Goal: Information Seeking & Learning: Find specific page/section

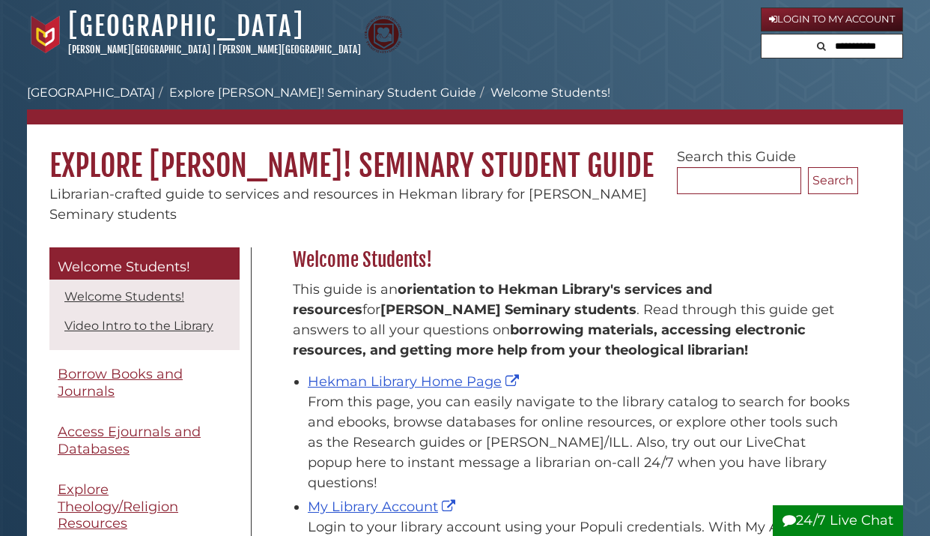
scroll to position [221, 573]
click at [392, 389] on link "Hekman Library Home Page" at bounding box center [415, 381] width 215 height 16
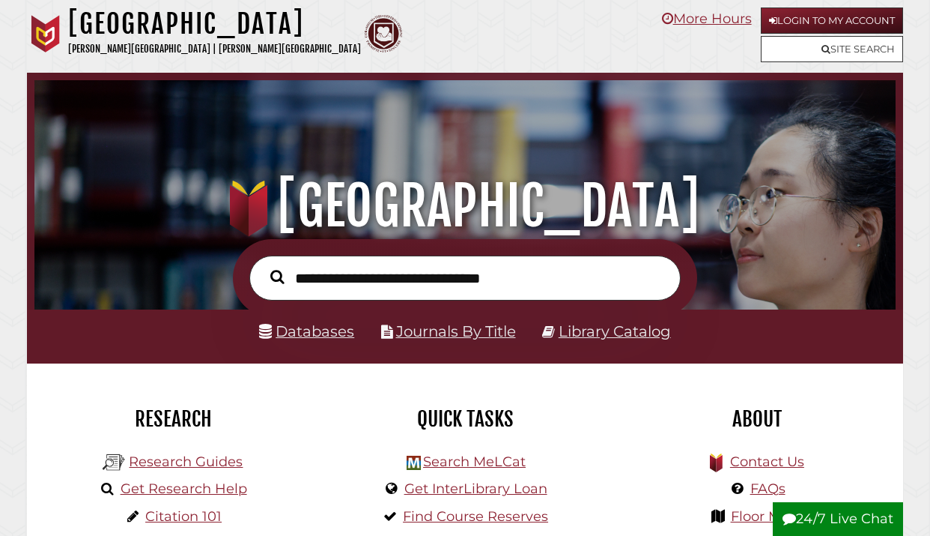
scroll to position [285, 854]
click at [356, 325] on ul "Databases Journals By Title Library Catalog" at bounding box center [464, 331] width 449 height 26
click at [320, 335] on link "Databases" at bounding box center [306, 331] width 95 height 18
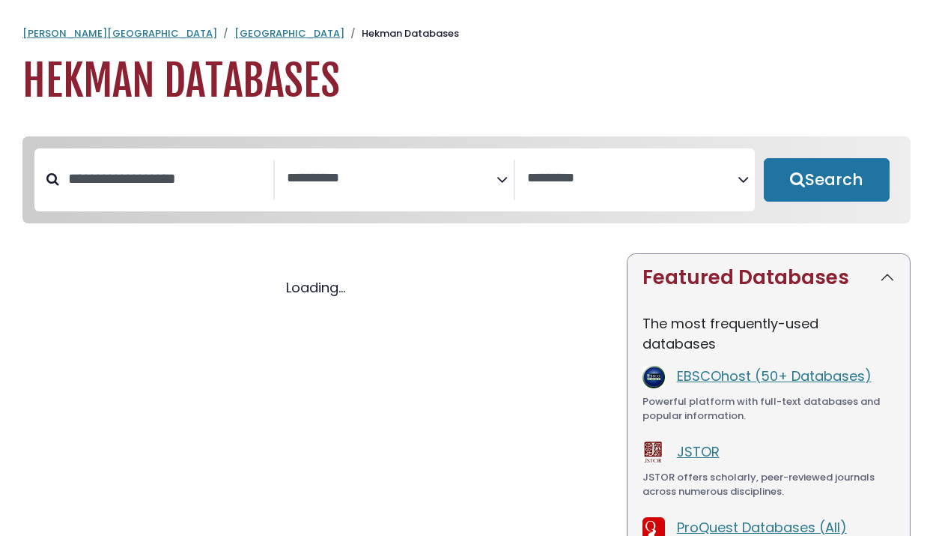
select select "Database Subject Filter"
select select "Database Vendors Filter"
select select "Database Subject Filter"
select select "Database Vendors Filter"
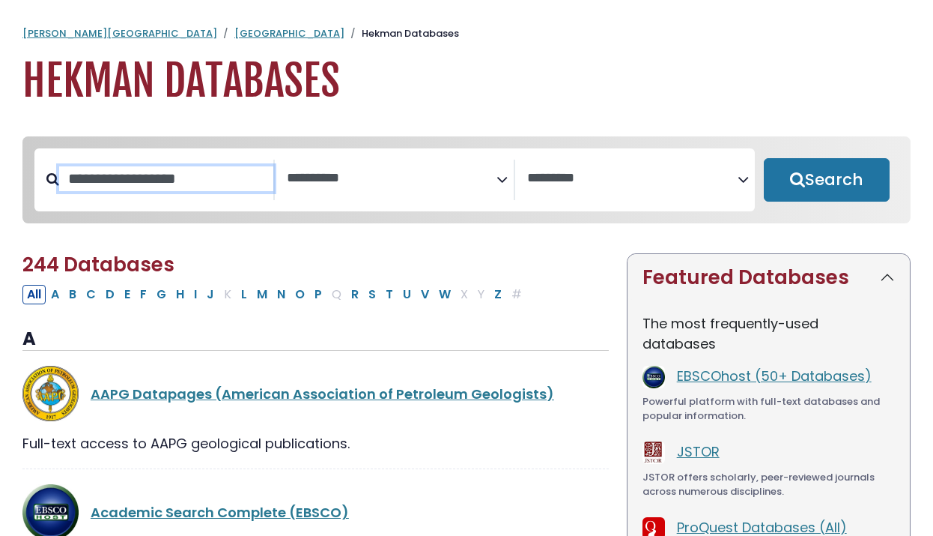
click at [119, 177] on input "Search database by title or keyword" at bounding box center [166, 178] width 214 height 25
type input "****"
click at [826, 181] on button "Search" at bounding box center [827, 179] width 126 height 43
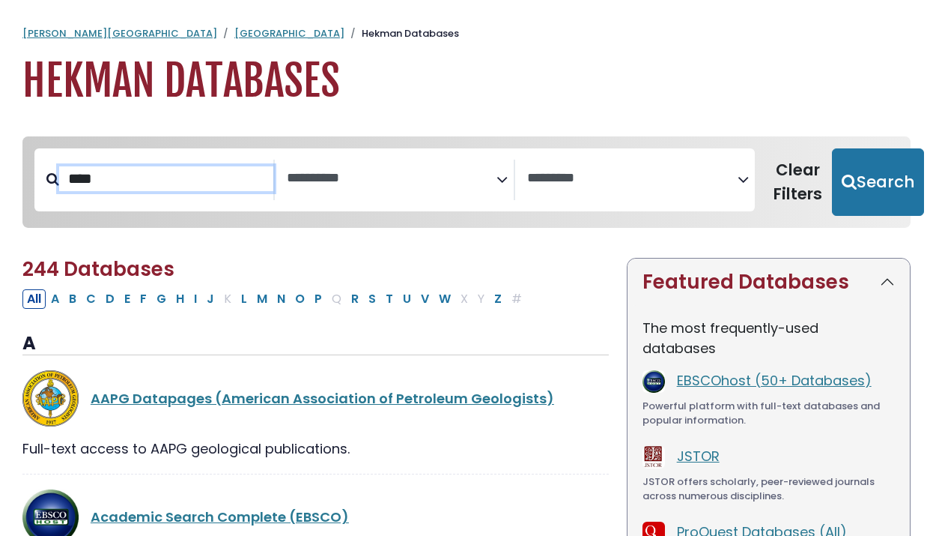
select select "Database Subject Filter"
select select "Database Vendors Filter"
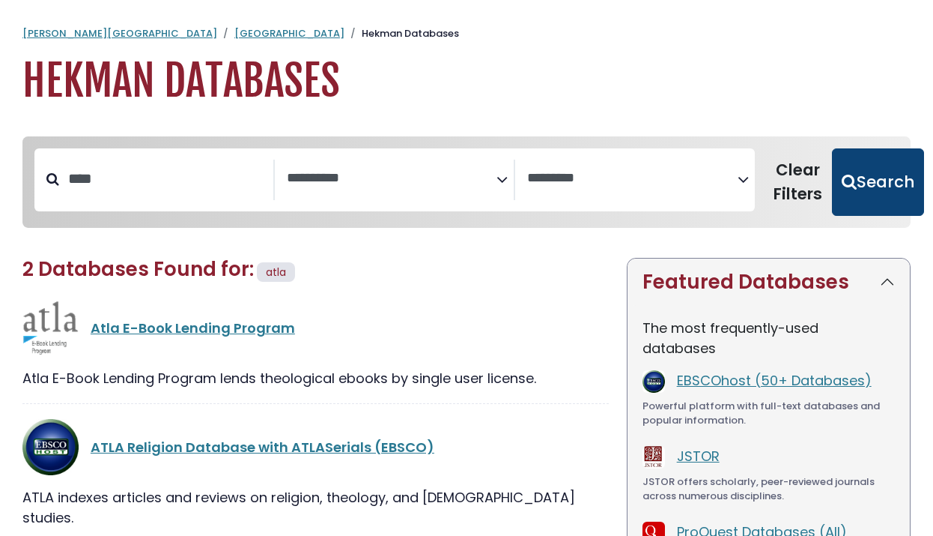
click at [894, 175] on button "Search" at bounding box center [878, 181] width 92 height 67
select select "Database Subject Filter"
select select "Database Vendors Filter"
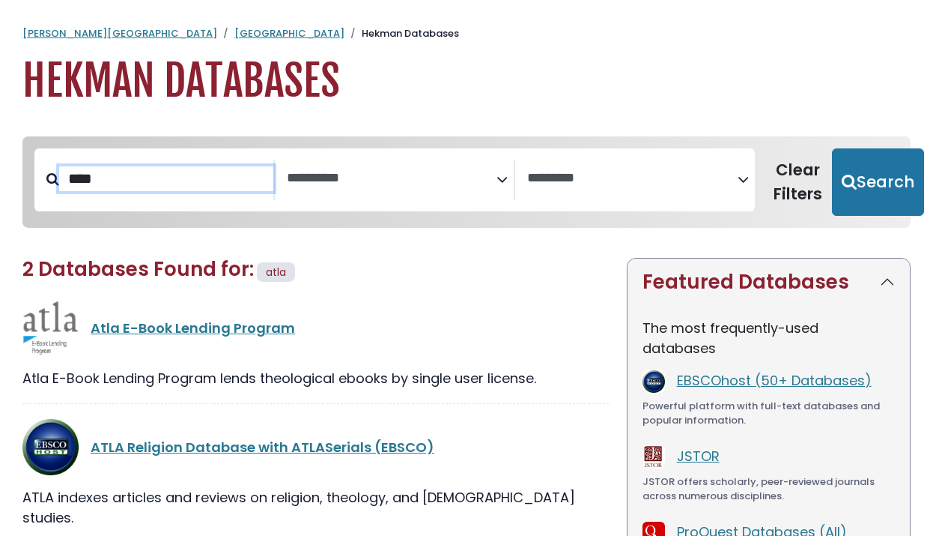
click at [142, 184] on input "****" at bounding box center [166, 178] width 214 height 25
click at [395, 434] on div "ATLA Religion Database with ATLASerials (EBSCO)" at bounding box center [315, 447] width 586 height 56
click at [397, 445] on link "ATLA Religion Database with ATLASerials (EBSCO)" at bounding box center [263, 446] width 344 height 19
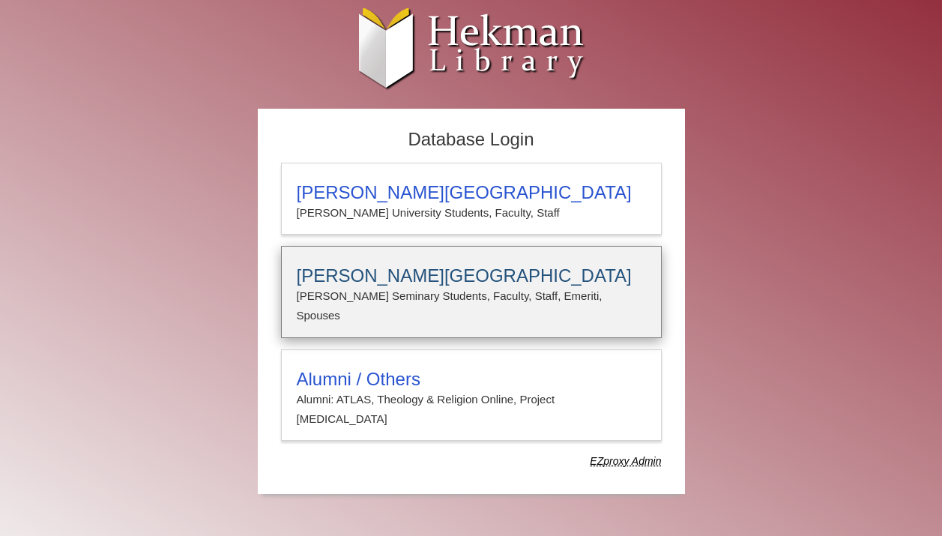
click at [480, 275] on h3 "[PERSON_NAME][GEOGRAPHIC_DATA]" at bounding box center [471, 275] width 349 height 21
